Goal: Task Accomplishment & Management: Manage account settings

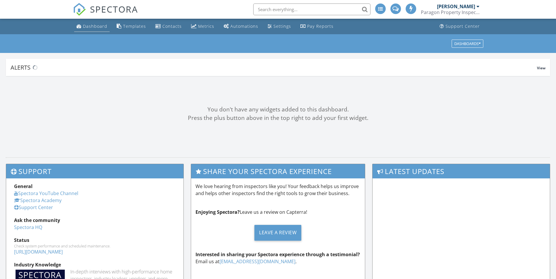
click at [95, 30] on link "Dashboard" at bounding box center [91, 26] width 35 height 11
click at [91, 26] on div "Dashboard" at bounding box center [95, 26] width 24 height 6
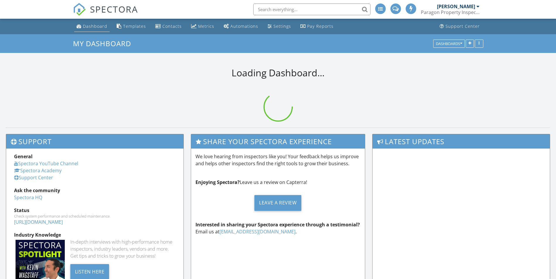
click at [93, 27] on div "Dashboard" at bounding box center [95, 26] width 24 height 6
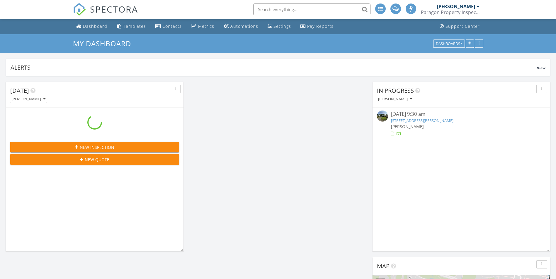
scroll to position [952, 565]
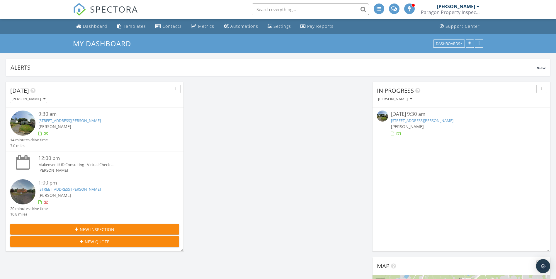
click at [428, 120] on link "[STREET_ADDRESS][PERSON_NAME]" at bounding box center [422, 120] width 62 height 5
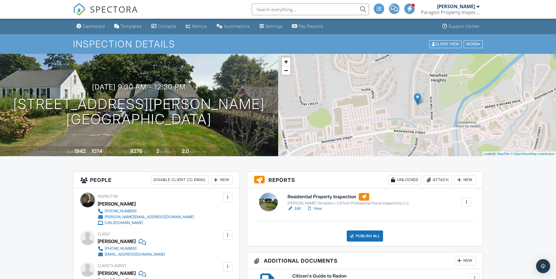
click at [308, 196] on h6 "Residential Property Inspection" at bounding box center [348, 197] width 122 height 8
